Goal: Task Accomplishment & Management: Manage account settings

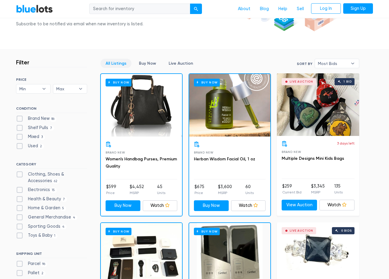
scroll to position [149, 0]
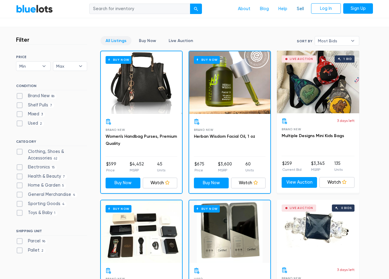
click at [304, 10] on link "Sell" at bounding box center [300, 8] width 17 height 11
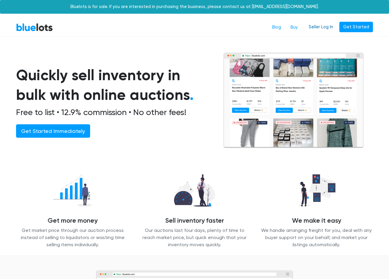
click at [324, 28] on link "Seller Log In" at bounding box center [321, 27] width 32 height 11
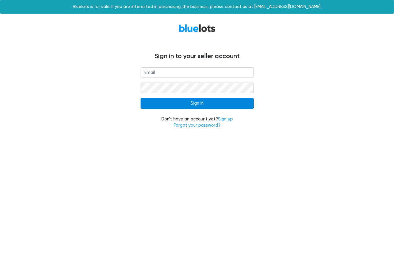
type input "[EMAIL_ADDRESS][DOMAIN_NAME]"
click at [198, 104] on input "Sign In" at bounding box center [196, 103] width 113 height 11
